Goal: Information Seeking & Learning: Find specific page/section

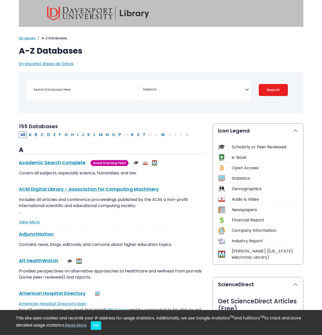
select select "Database Subject Filter"
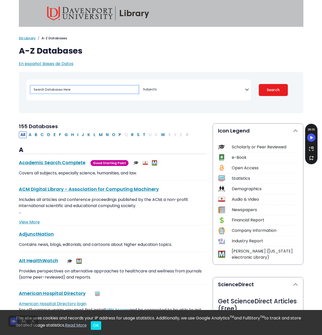
click at [68, 86] on input "Search database by title or keyword" at bounding box center [85, 89] width 108 height 7
type input "pro"
click at [117, 131] on button "P" at bounding box center [120, 134] width 6 height 7
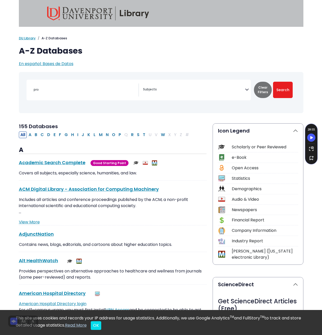
select select "Database Subject Filter"
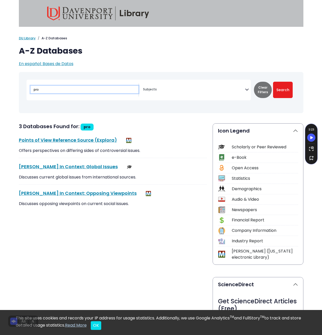
drag, startPoint x: 54, startPoint y: 82, endPoint x: -8, endPoint y: 81, distance: 62.5
click at [168, 123] on h2 "3 Databases Found for: pro Edit Filters" at bounding box center [113, 127] width 188 height 8
click at [286, 82] on button "Search" at bounding box center [283, 90] width 20 height 16
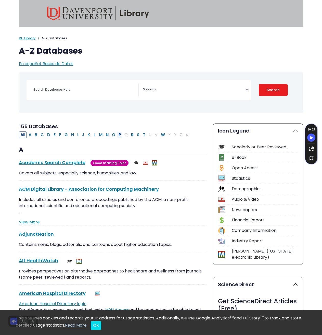
click at [117, 131] on button "P" at bounding box center [120, 134] width 6 height 7
select select "Database Subject Filter"
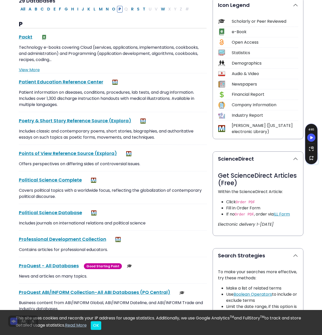
scroll to position [128, 0]
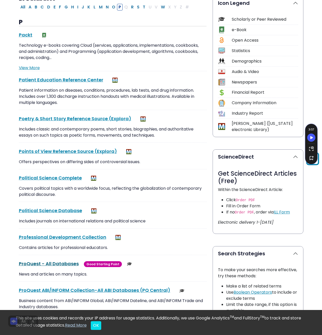
click at [58, 260] on link "ProQuest - All Databases This link opens in a new window" at bounding box center [49, 263] width 60 height 6
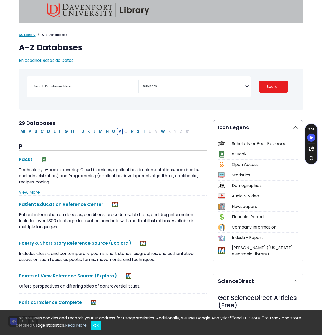
scroll to position [0, 0]
